Goal: Transaction & Acquisition: Obtain resource

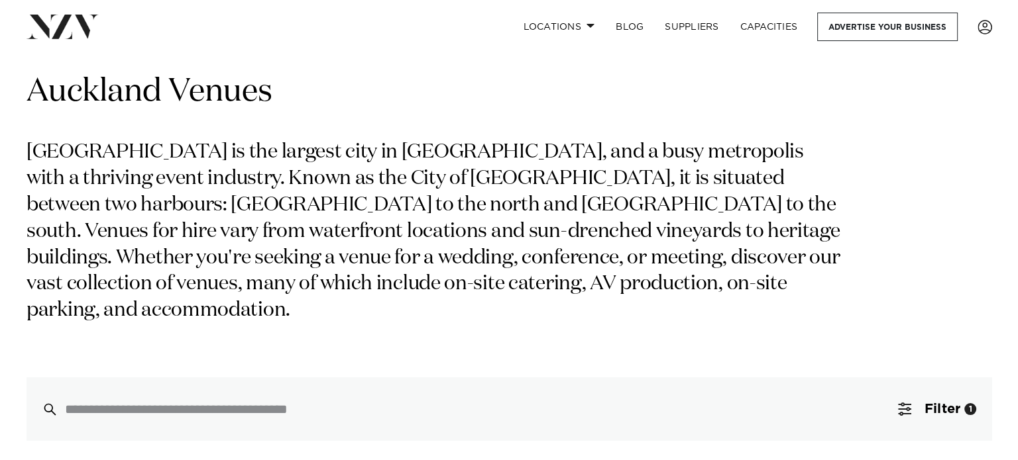
scroll to position [66, 0]
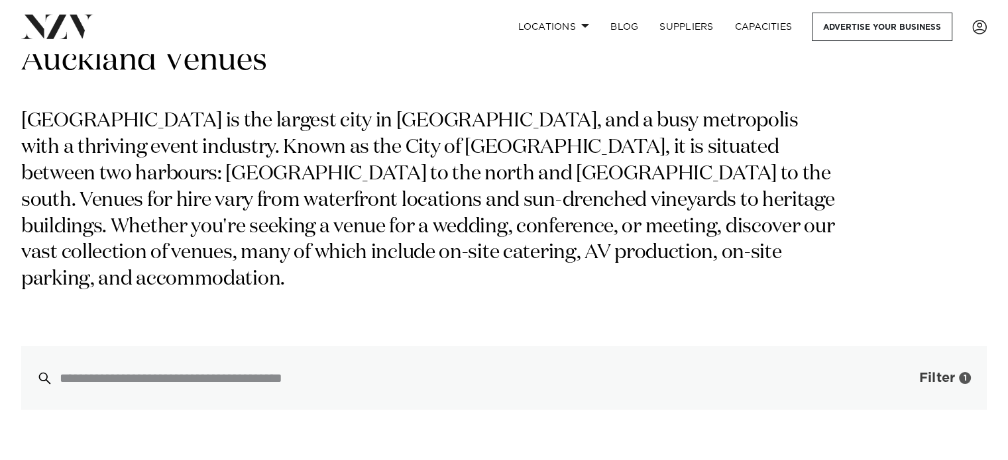
click at [937, 372] on span "Filter" at bounding box center [937, 378] width 36 height 13
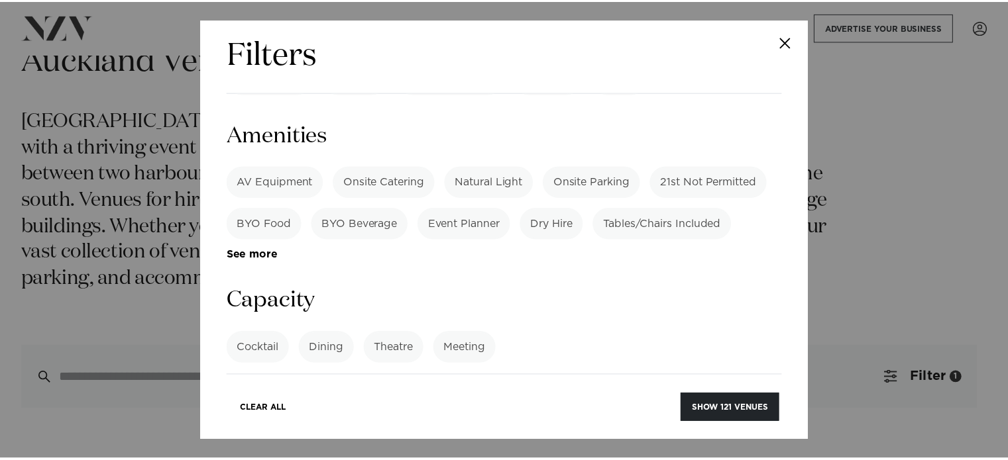
scroll to position [928, 0]
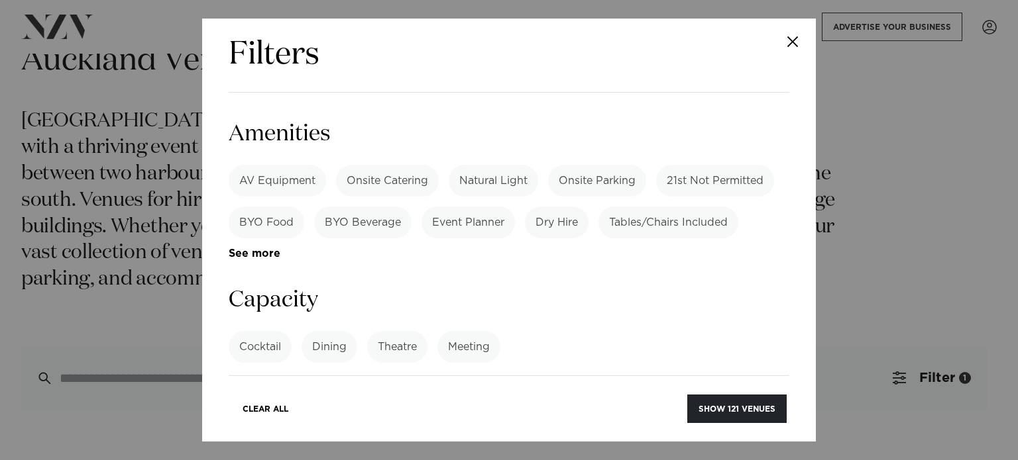
click at [270, 331] on label "Cocktail" at bounding box center [260, 347] width 63 height 32
click at [323, 379] on input "number" at bounding box center [509, 397] width 560 height 36
click at [766, 379] on input "*" at bounding box center [509, 397] width 560 height 36
click at [763, 379] on input "*" at bounding box center [509, 397] width 560 height 36
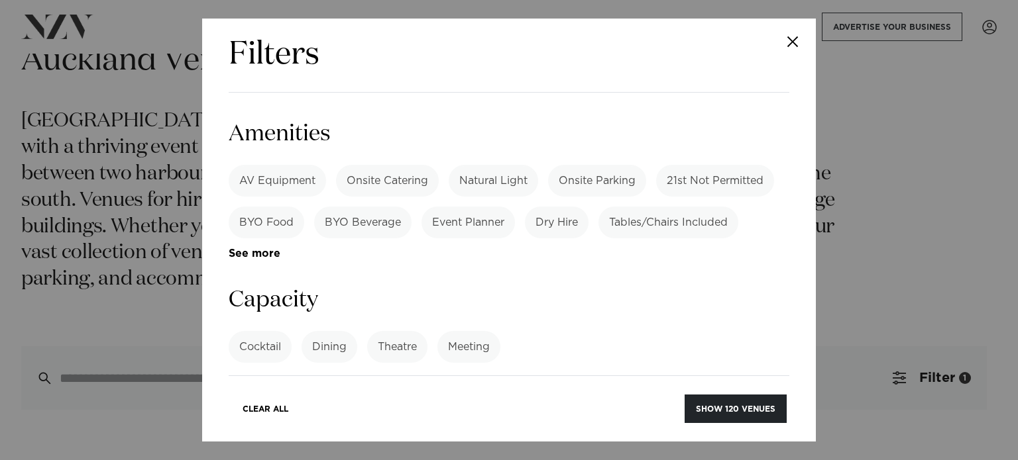
click at [763, 379] on input "*" at bounding box center [509, 397] width 560 height 36
drag, startPoint x: 461, startPoint y: 265, endPoint x: 227, endPoint y: 270, distance: 233.9
click at [227, 270] on div "Filters Search Type Venue Supplier See more Locations Auckland Wellington Chris…" at bounding box center [508, 230] width 613 height 423
type input "**"
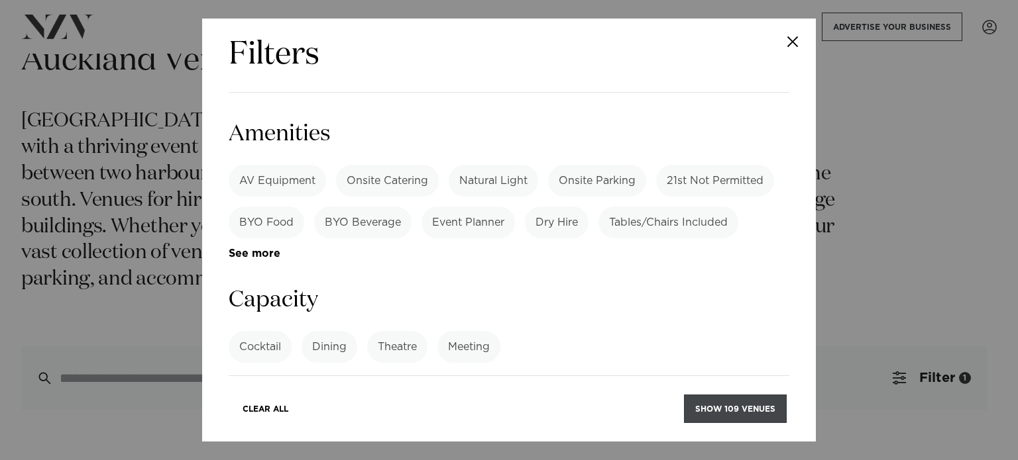
click at [734, 415] on button "Show 109 venues" at bounding box center [735, 409] width 103 height 28
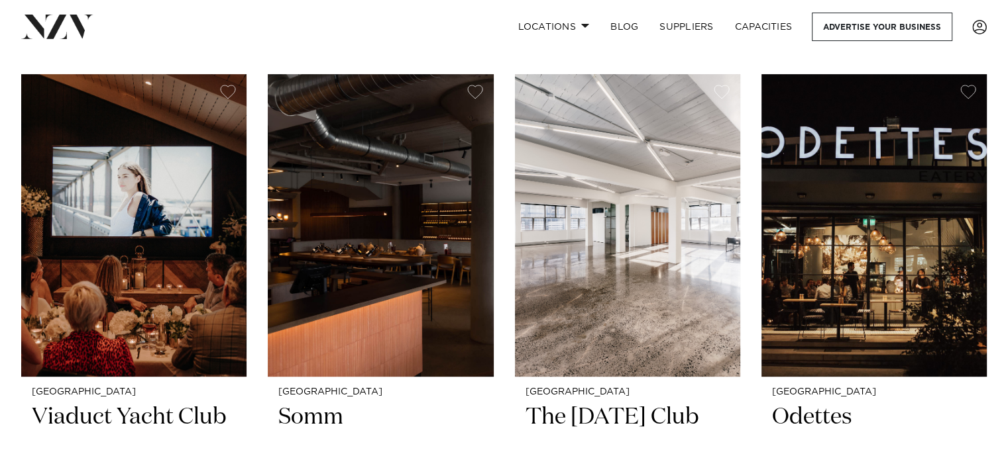
scroll to position [5764, 0]
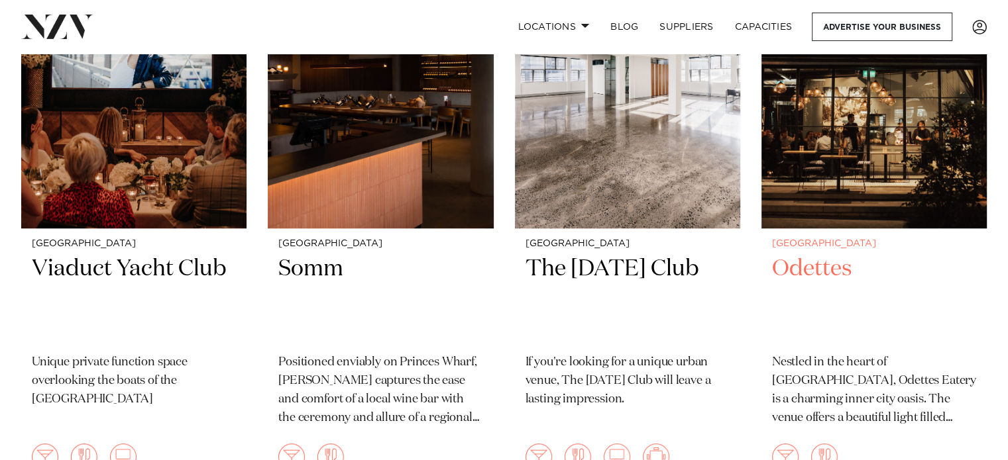
drag, startPoint x: 646, startPoint y: 236, endPoint x: 824, endPoint y: 259, distance: 179.1
click at [824, 259] on h2 "Odettes" at bounding box center [874, 298] width 204 height 89
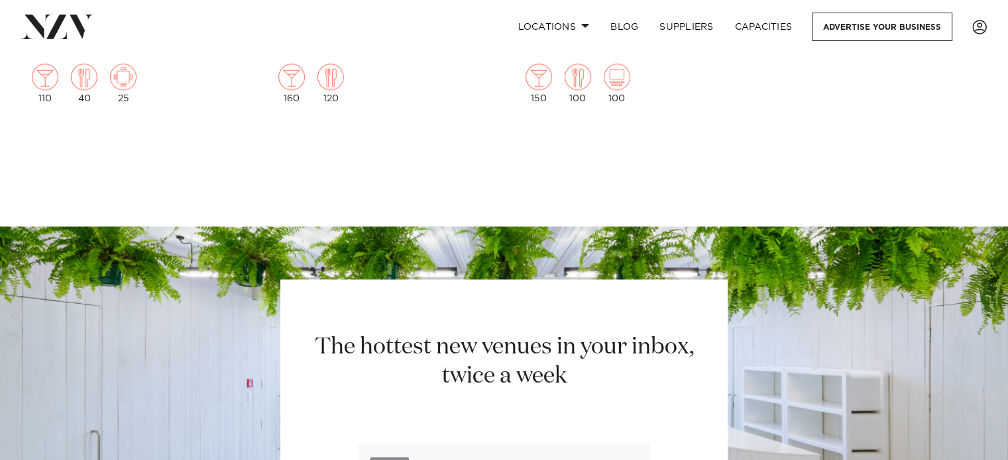
scroll to position [6758, 0]
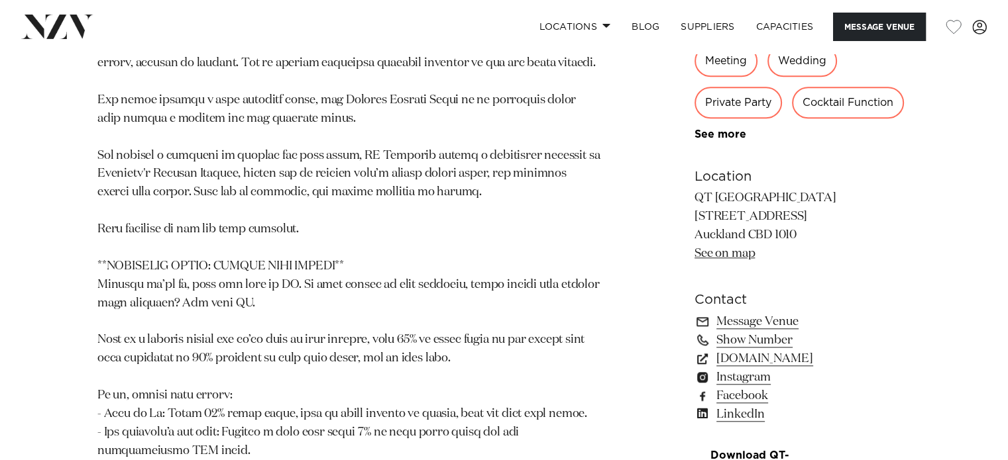
scroll to position [1325, 0]
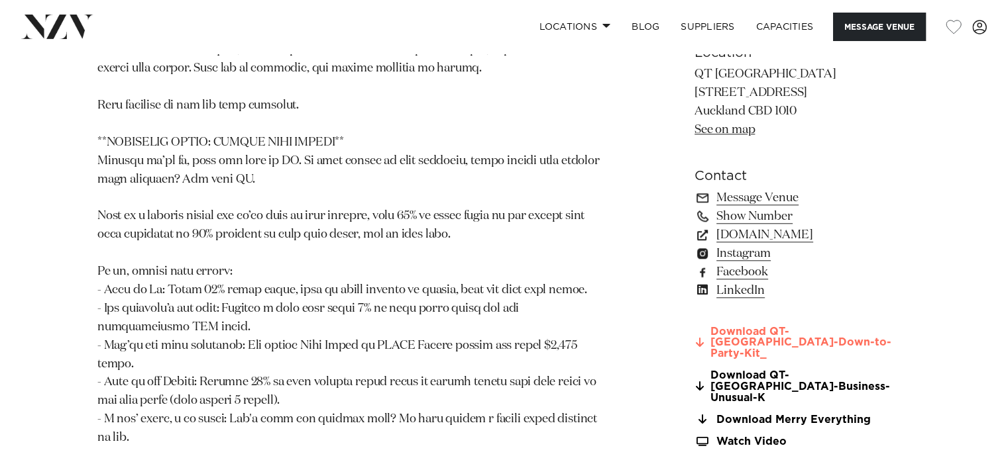
click at [816, 327] on link "Download QT-[GEOGRAPHIC_DATA]-Down-to-Party-Kit_" at bounding box center [802, 343] width 216 height 33
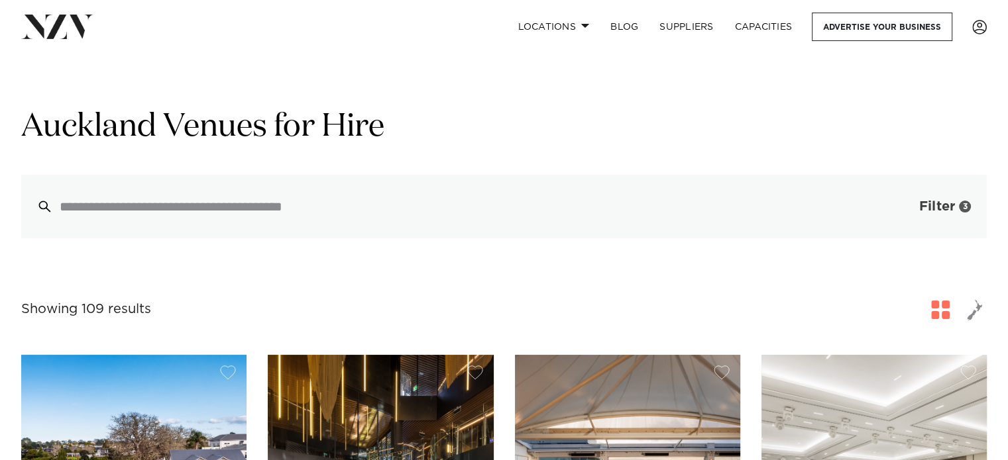
click at [924, 213] on span "Filter" at bounding box center [937, 206] width 36 height 13
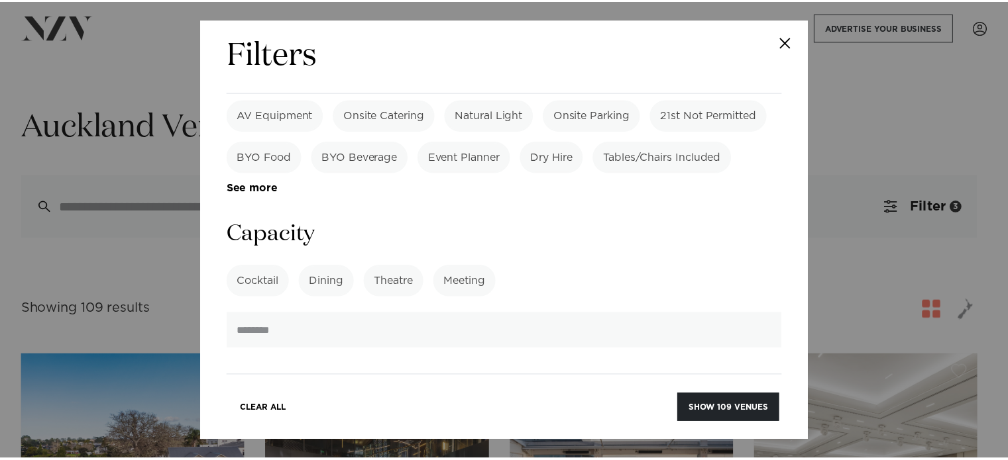
scroll to position [987, 0]
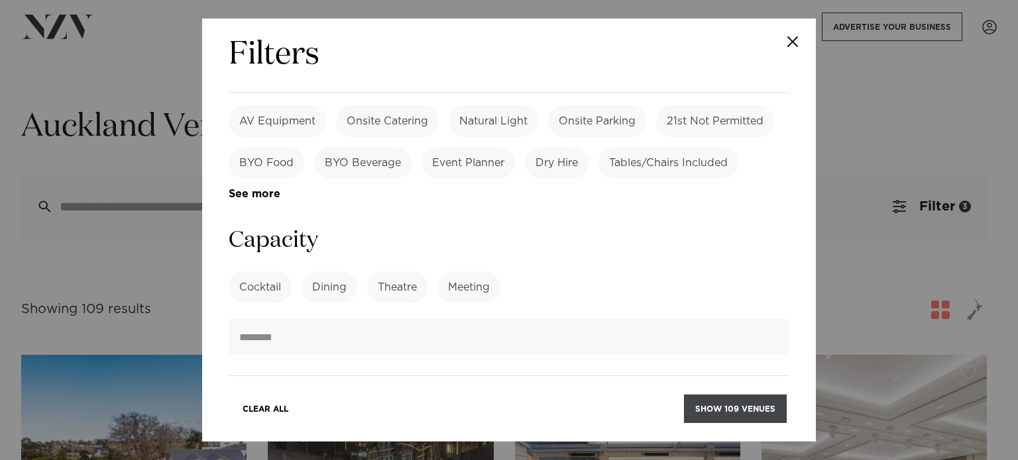
click at [756, 409] on button "Show 109 venues" at bounding box center [735, 409] width 103 height 28
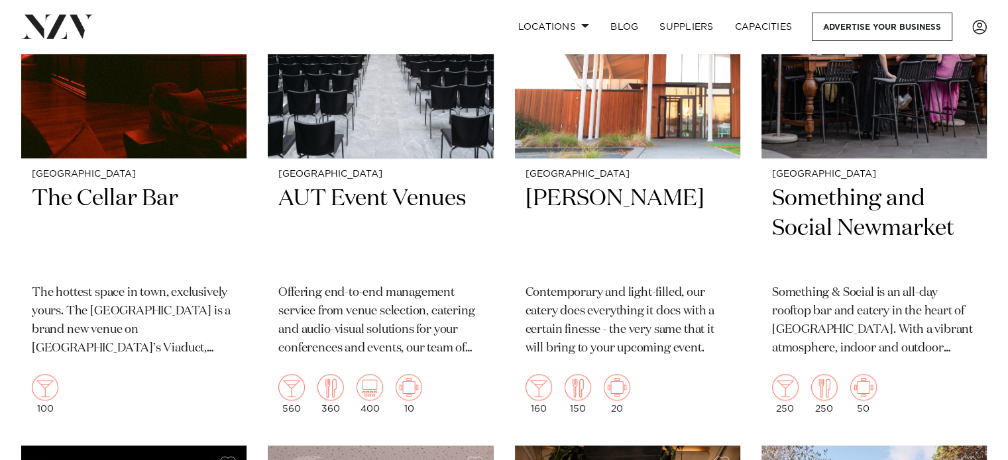
scroll to position [6426, 0]
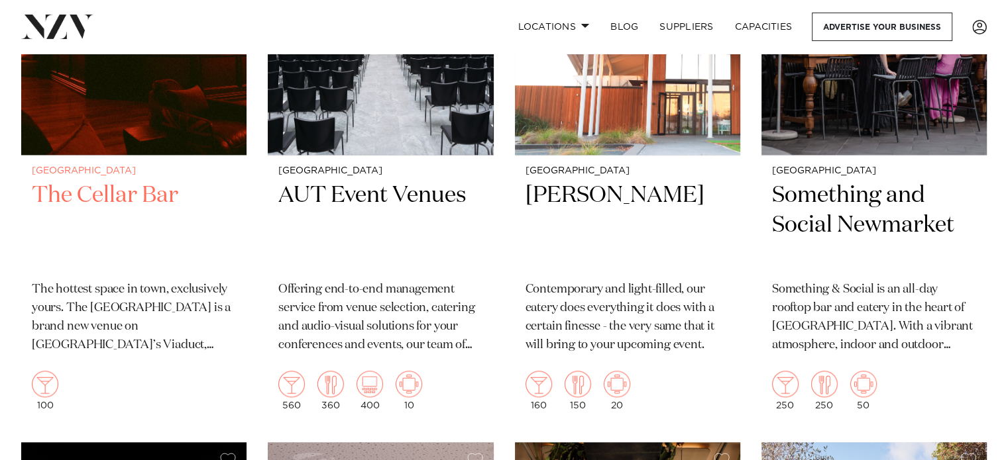
drag, startPoint x: 117, startPoint y: 170, endPoint x: 246, endPoint y: 153, distance: 130.3
click at [246, 156] on div "Auckland The Cellar Bar The hottest space in town, exclusively yours. The Cella…" at bounding box center [133, 289] width 225 height 266
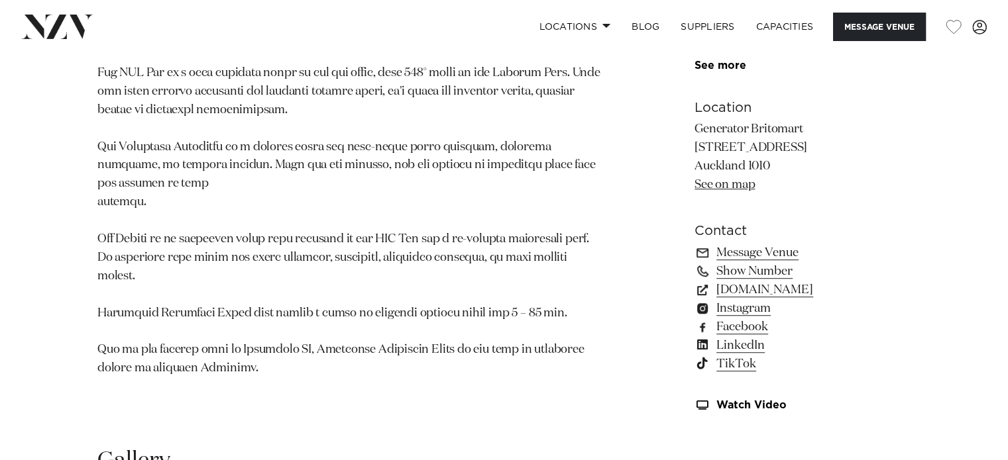
scroll to position [994, 0]
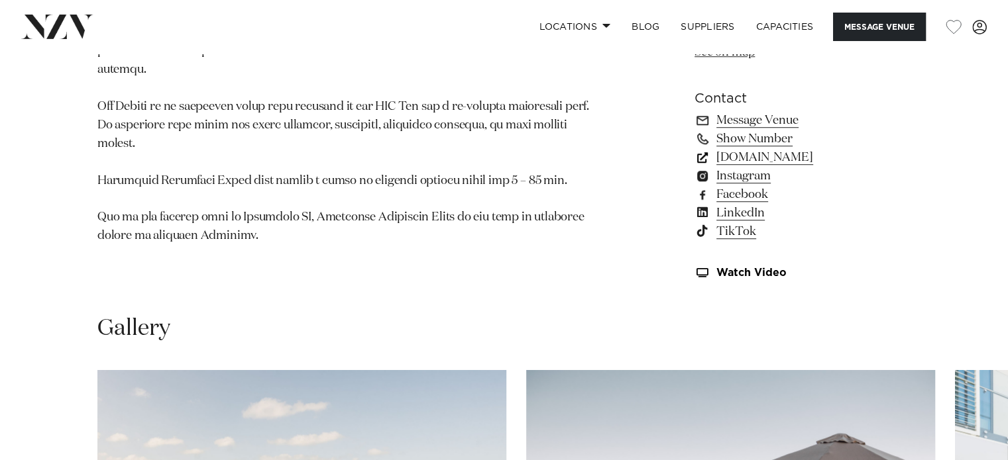
click at [739, 154] on link "generatornz.com" at bounding box center [802, 157] width 216 height 19
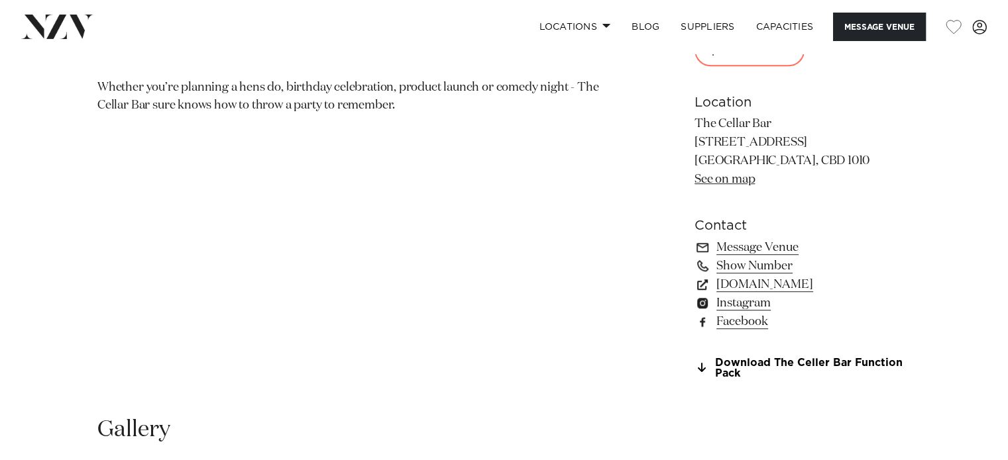
scroll to position [928, 0]
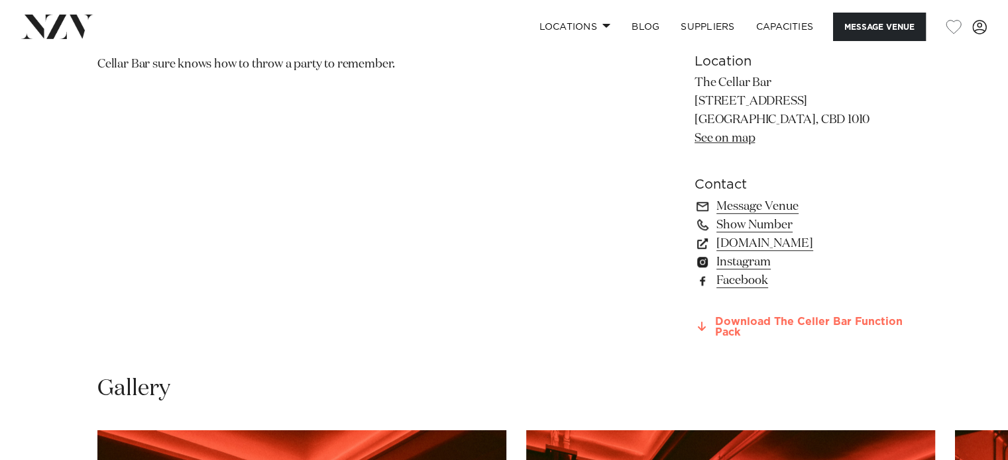
click at [856, 319] on link "Download The Celler Bar Function Pack" at bounding box center [802, 328] width 216 height 23
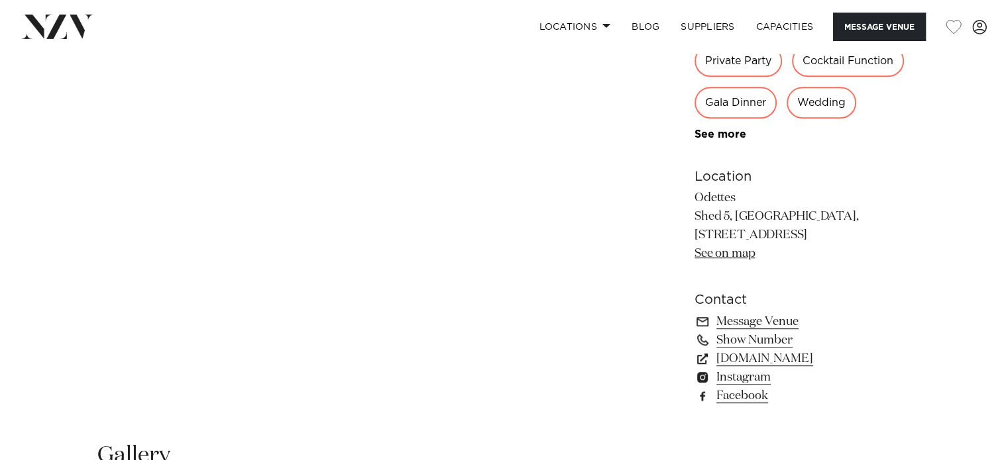
scroll to position [795, 0]
click at [761, 352] on link "[DOMAIN_NAME]" at bounding box center [802, 356] width 216 height 19
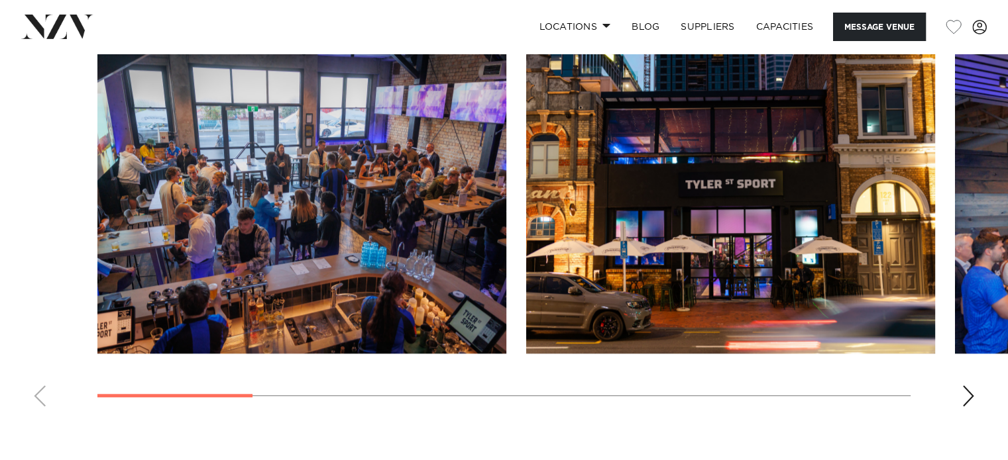
scroll to position [861, 0]
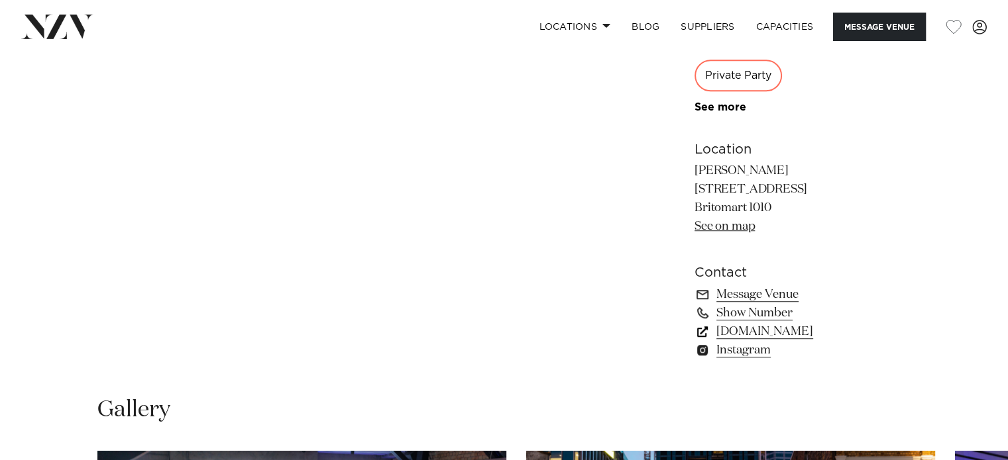
click at [775, 328] on link "[DOMAIN_NAME]" at bounding box center [802, 332] width 216 height 19
